Goal: Find specific page/section: Find specific page/section

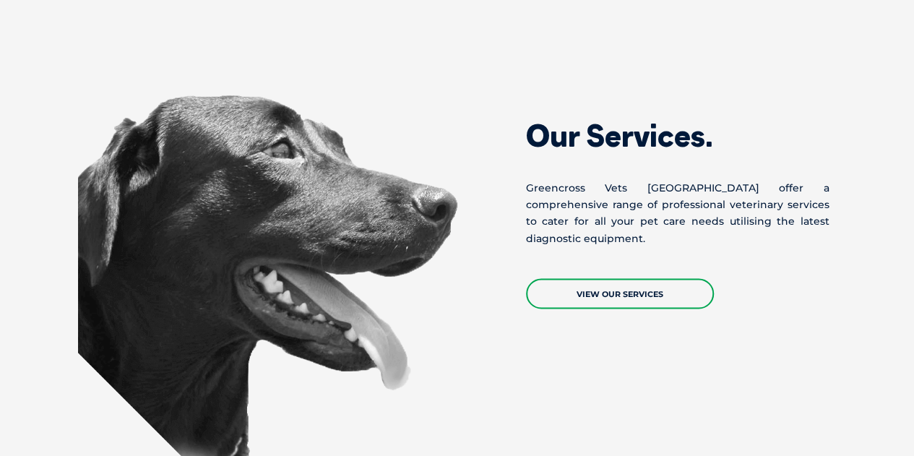
drag, startPoint x: 924, startPoint y: 51, endPoint x: 924, endPoint y: 180, distance: 128.6
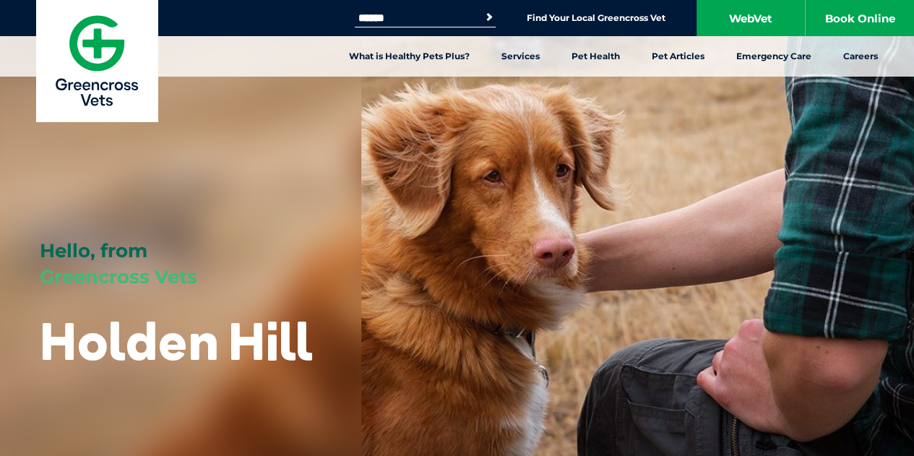
click at [425, 15] on input "Search for:" at bounding box center [416, 18] width 123 height 12
type input "********"
click at [482, 10] on button "Search" at bounding box center [489, 17] width 14 height 14
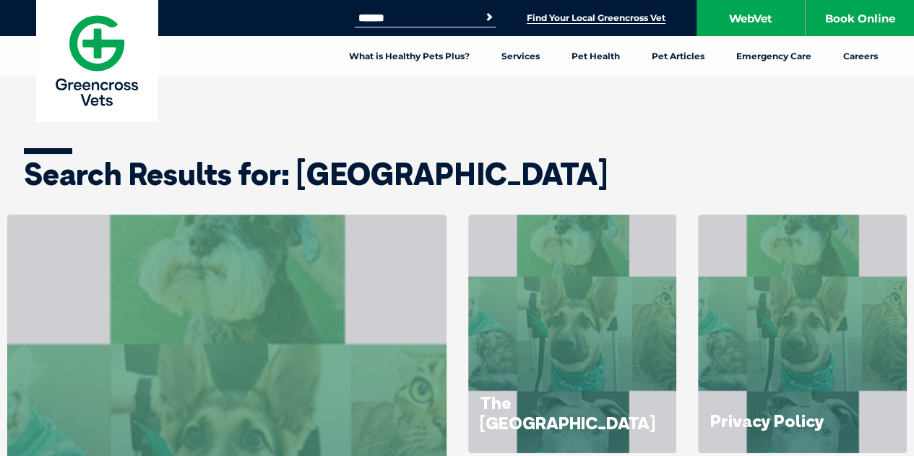
click at [555, 16] on link "Find Your Local Greencross Vet" at bounding box center [596, 18] width 139 height 12
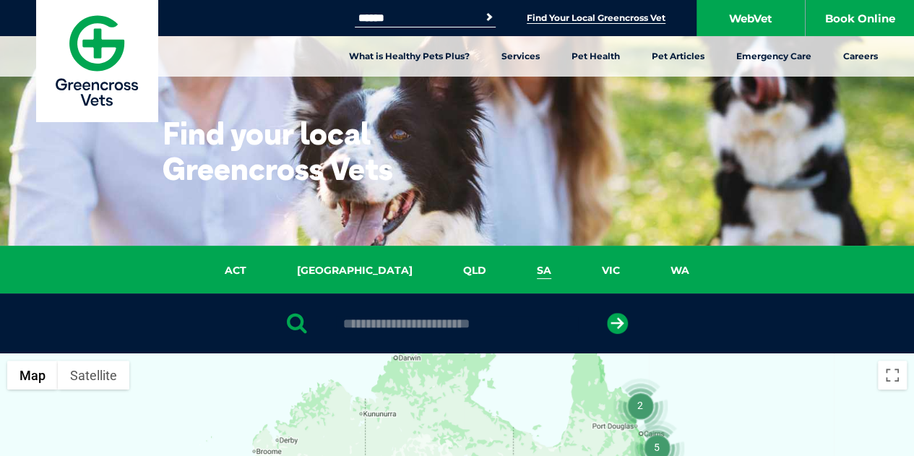
click at [512, 270] on link "SA" at bounding box center [544, 270] width 65 height 17
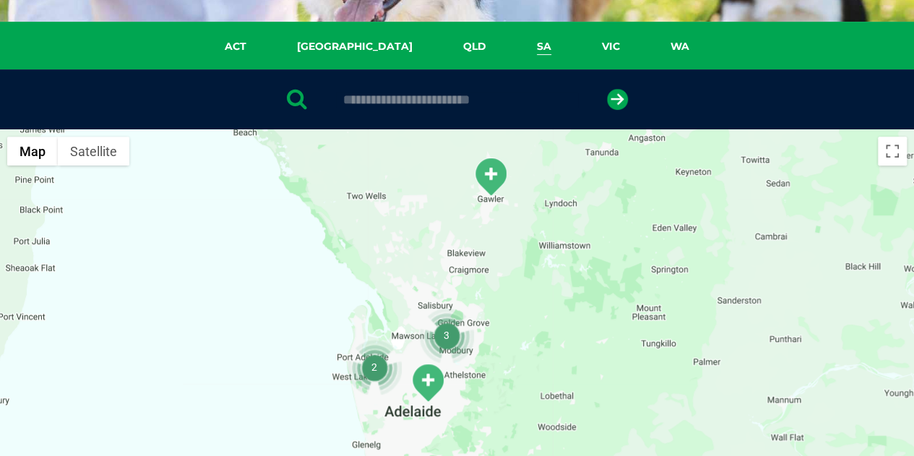
scroll to position [228, 0]
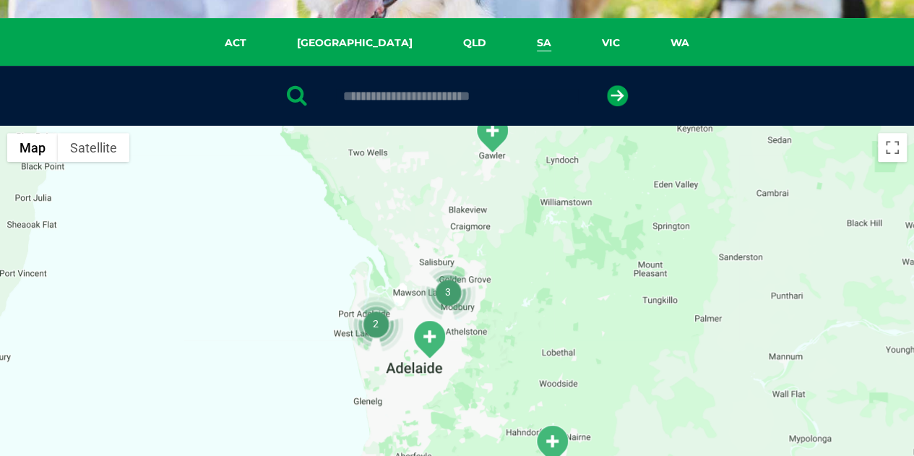
drag, startPoint x: 608, startPoint y: 176, endPoint x: 612, endPoint y: 134, distance: 41.4
click at [612, 134] on div at bounding box center [457, 405] width 914 height 558
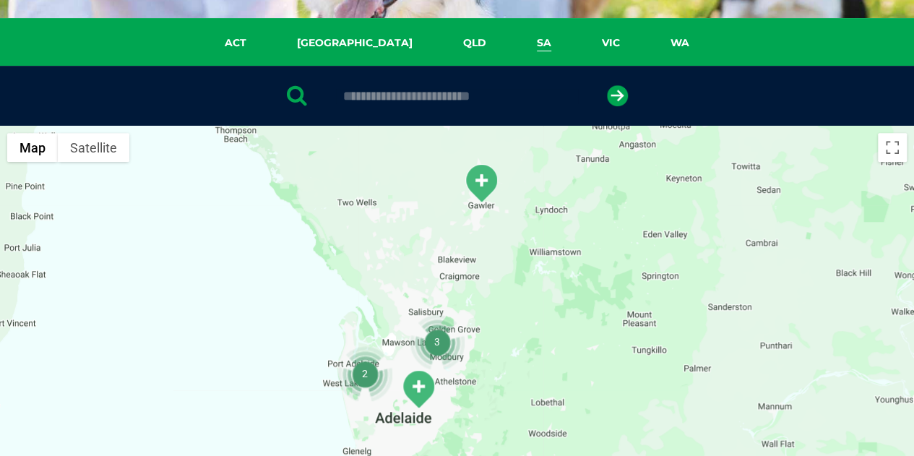
drag, startPoint x: 581, startPoint y: 249, endPoint x: 556, endPoint y: 343, distance: 97.8
click at [556, 343] on div at bounding box center [457, 405] width 914 height 558
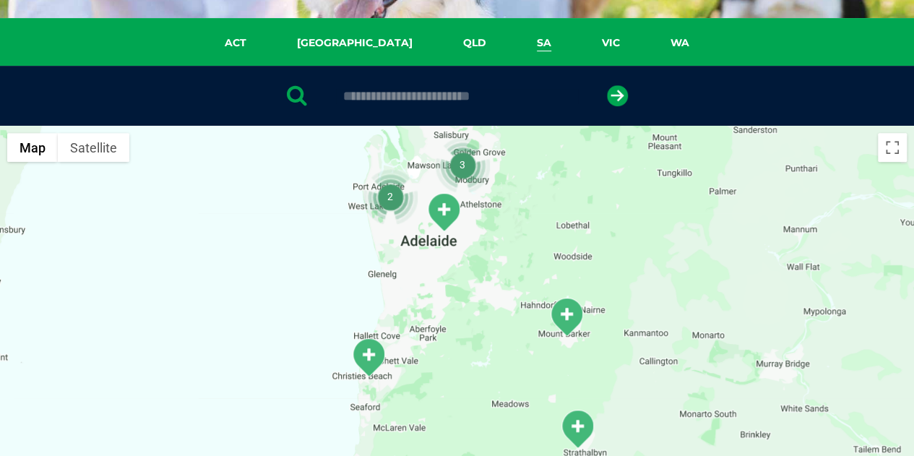
drag, startPoint x: 551, startPoint y: 336, endPoint x: 574, endPoint y: 161, distance: 176.4
click at [574, 161] on div at bounding box center [457, 405] width 914 height 558
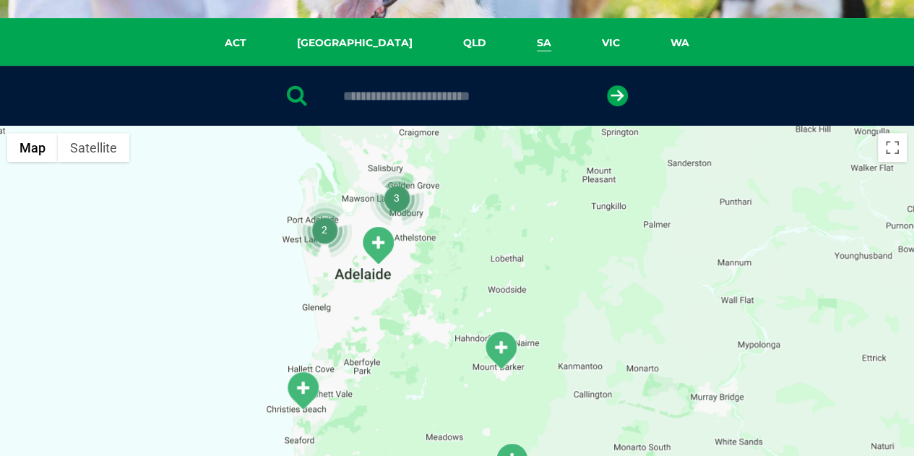
drag, startPoint x: 514, startPoint y: 349, endPoint x: 444, endPoint y: 426, distance: 104.3
click at [444, 426] on div at bounding box center [457, 405] width 914 height 558
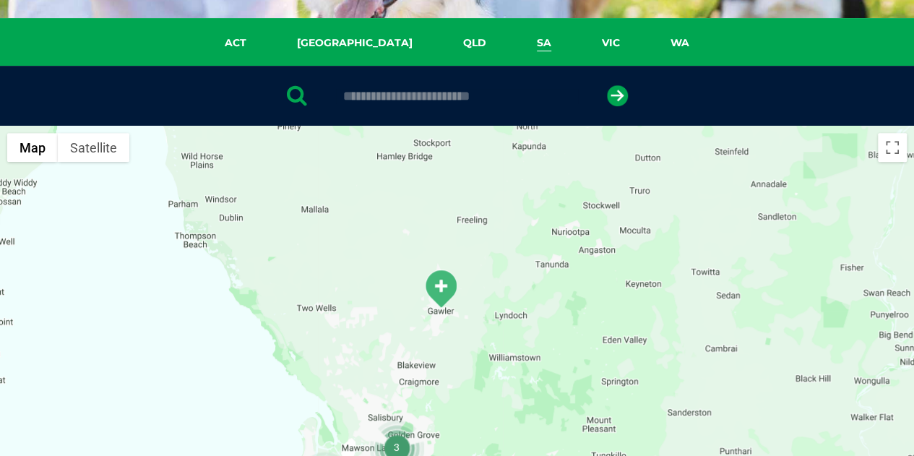
drag, startPoint x: 485, startPoint y: 322, endPoint x: 538, endPoint y: 376, distance: 76.1
click at [538, 376] on div at bounding box center [457, 405] width 914 height 558
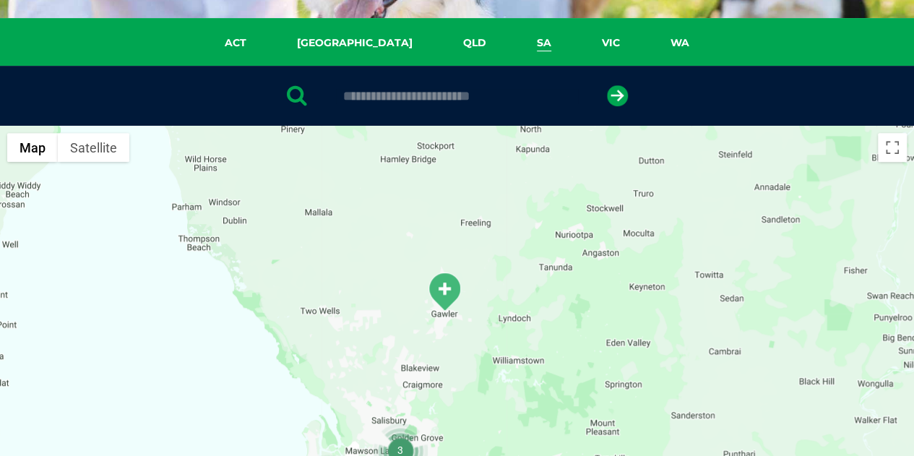
click at [444, 291] on img "Gawler" at bounding box center [444, 292] width 36 height 40
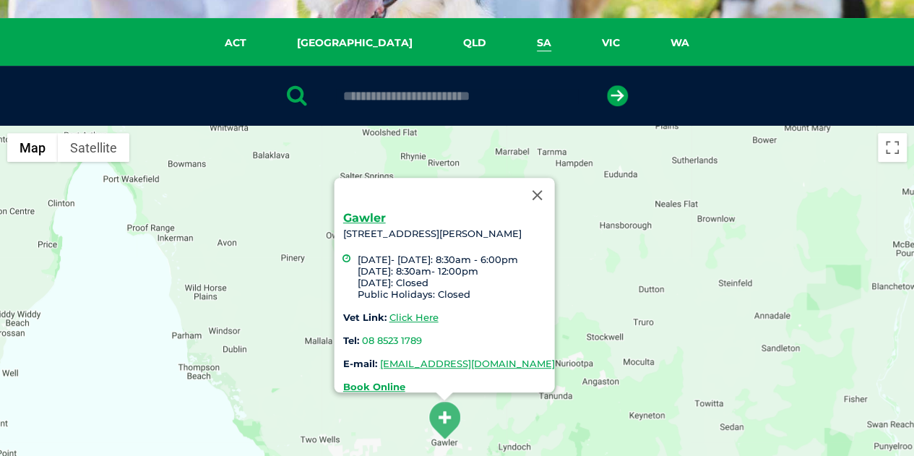
drag, startPoint x: 324, startPoint y: 224, endPoint x: 494, endPoint y: 225, distance: 170.5
click at [494, 225] on div "Gawler 170b Murray Street, Gawler, SA 5118 Monday- Friday: 8:30am - 6:00pm Satu…" at bounding box center [448, 302] width 212 height 180
click at [554, 186] on button "Close" at bounding box center [537, 195] width 35 height 35
